Goal: Find specific page/section: Find specific page/section

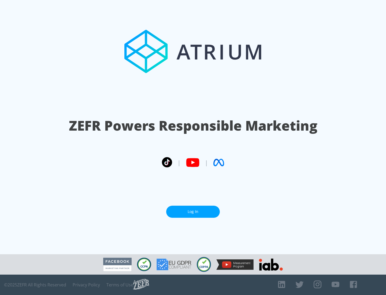
click at [193, 211] on link "Log In" at bounding box center [193, 211] width 54 height 12
